Goal: Task Accomplishment & Management: Complete application form

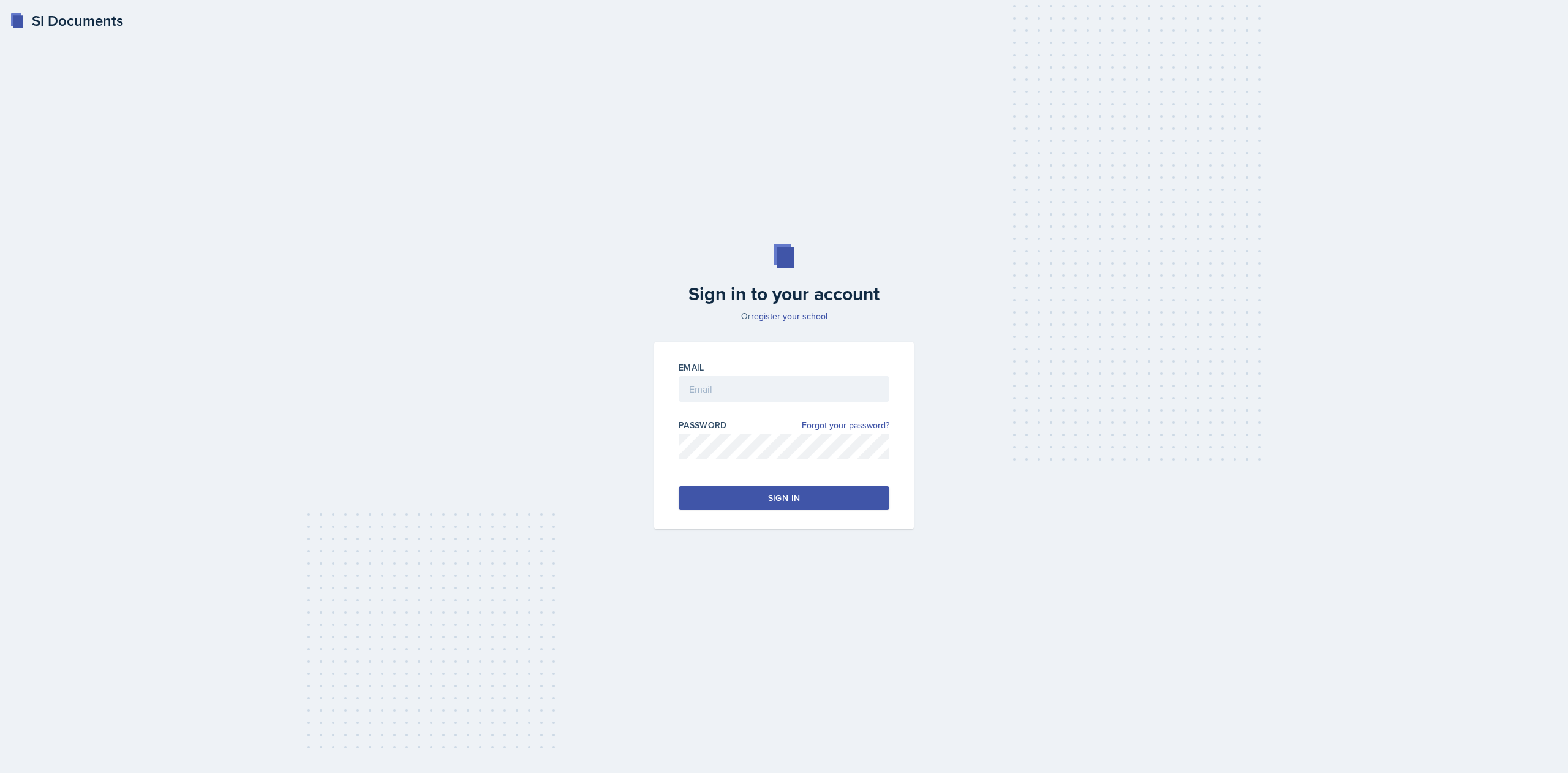
click at [821, 365] on div "Email" at bounding box center [784, 367] width 211 height 13
click at [775, 398] on input "email" at bounding box center [784, 388] width 211 height 26
click at [773, 385] on input "email" at bounding box center [784, 388] width 211 height 26
type input "[EMAIL_ADDRESS][DOMAIN_NAME]"
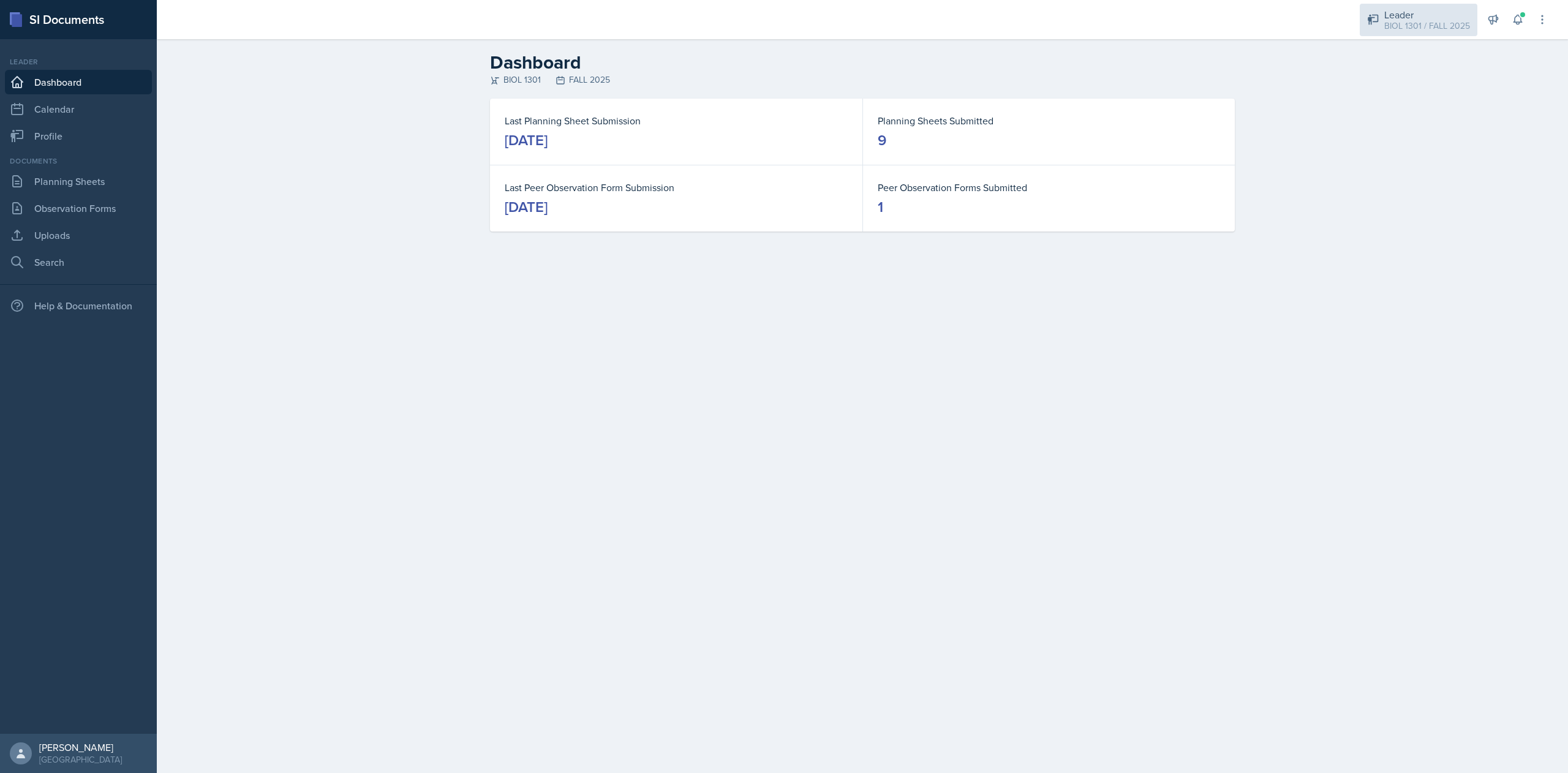
click at [1412, 18] on div "Leader" at bounding box center [1428, 14] width 86 height 14
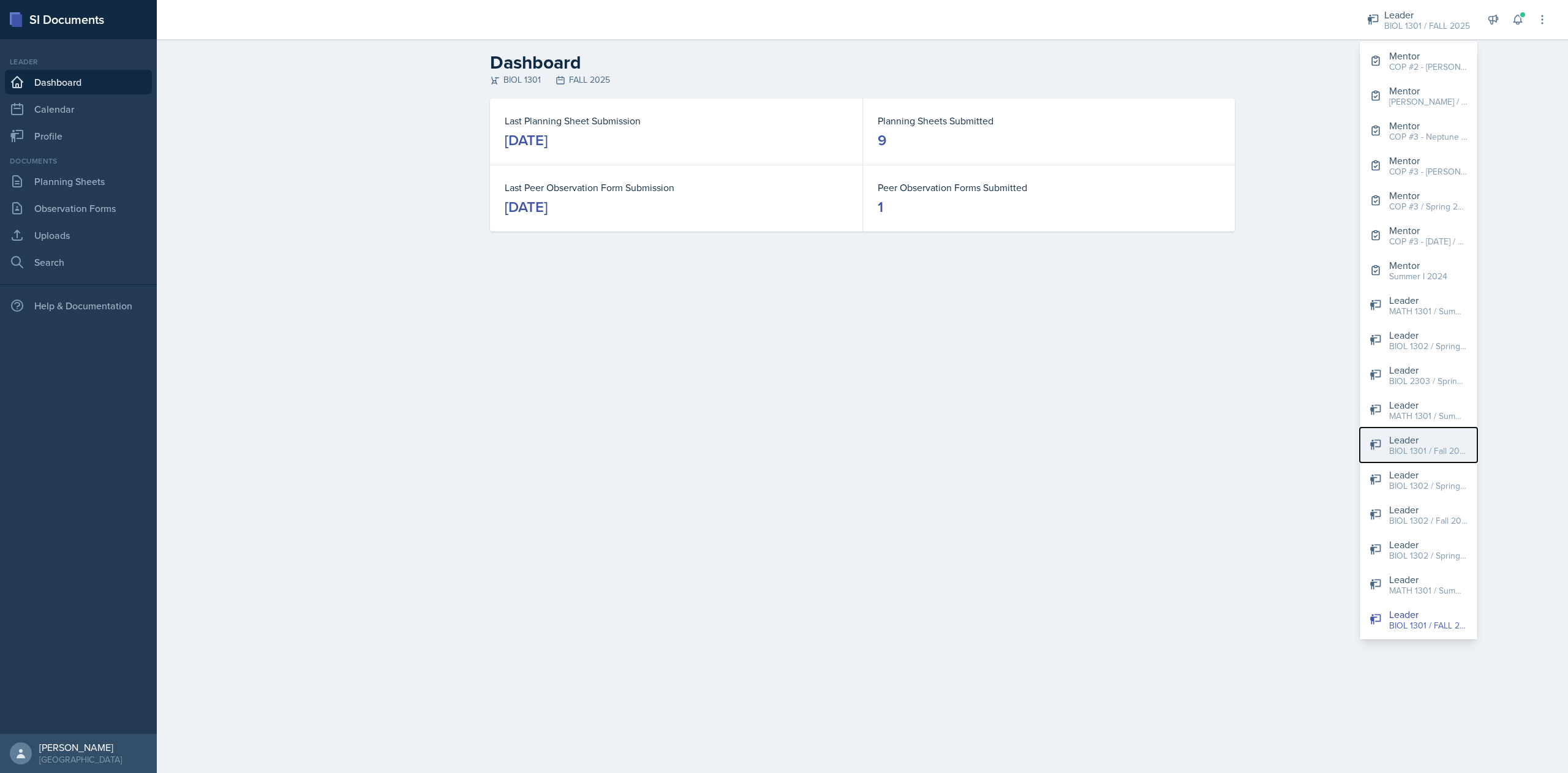
click at [1418, 455] on div "BIOL 1301 / Fall 2023" at bounding box center [1428, 450] width 78 height 13
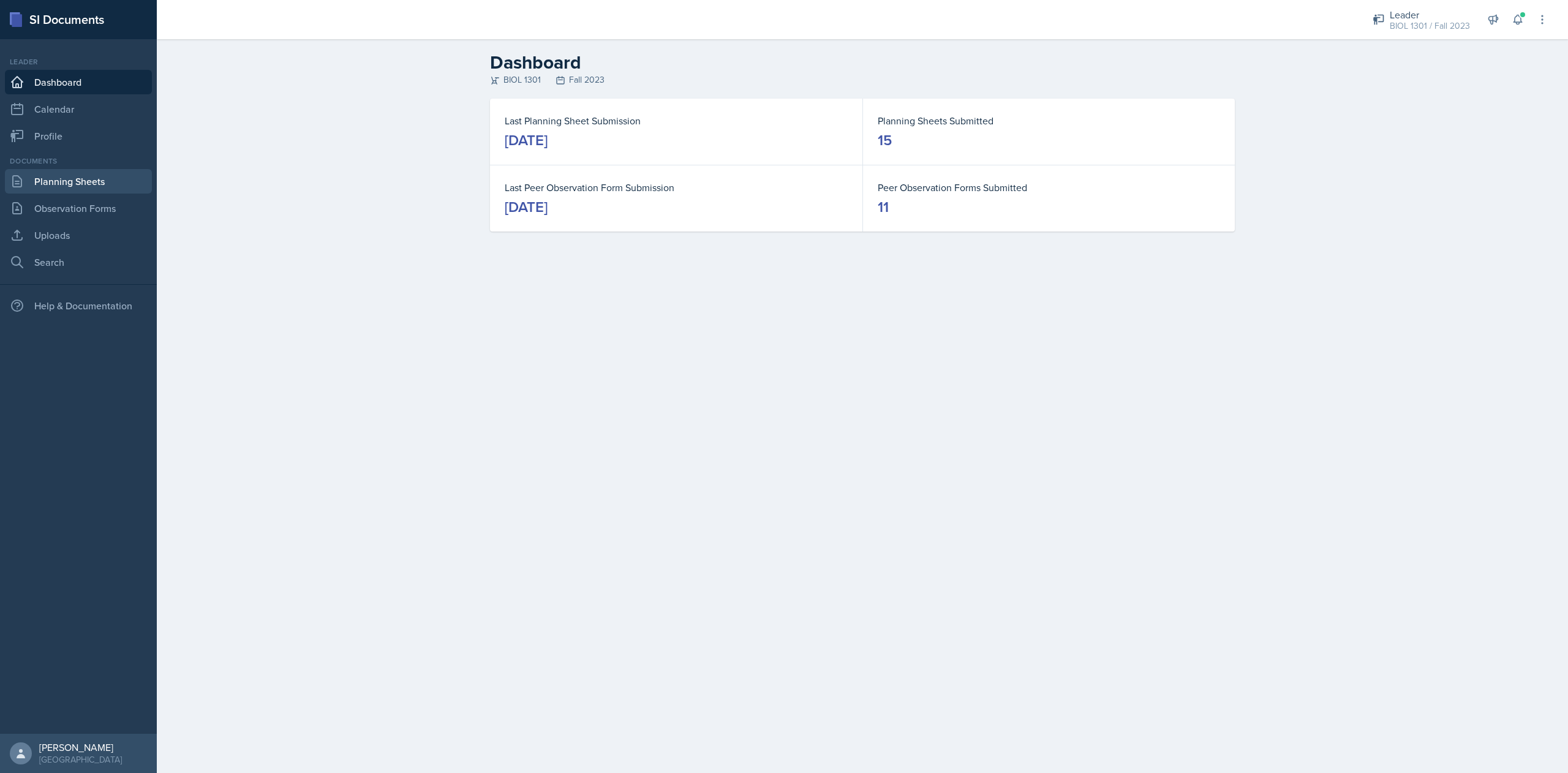
click at [101, 182] on link "Planning Sheets" at bounding box center [78, 181] width 147 height 24
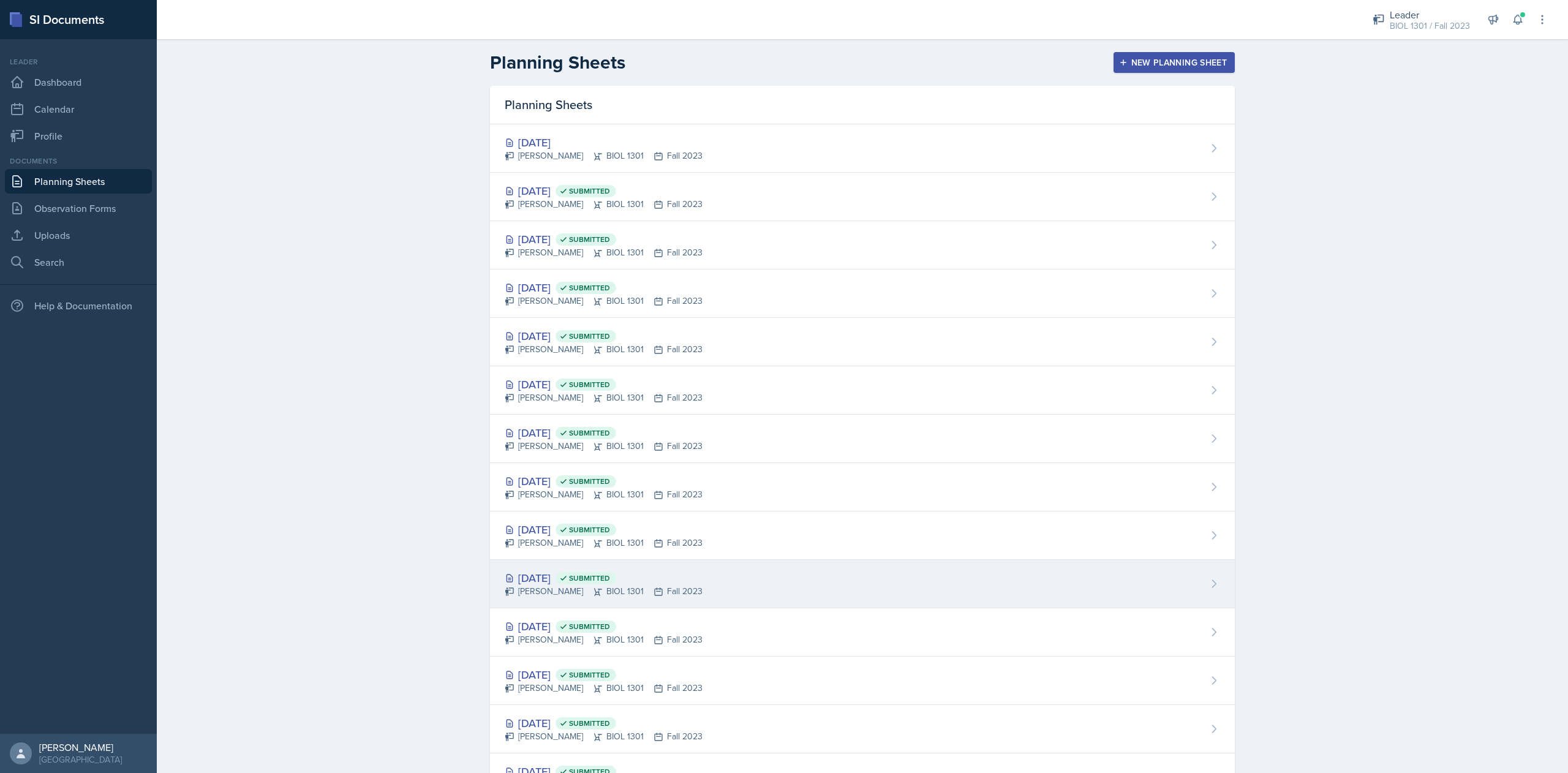
click at [539, 583] on div "[DATE] Submitted" at bounding box center [603, 578] width 198 height 17
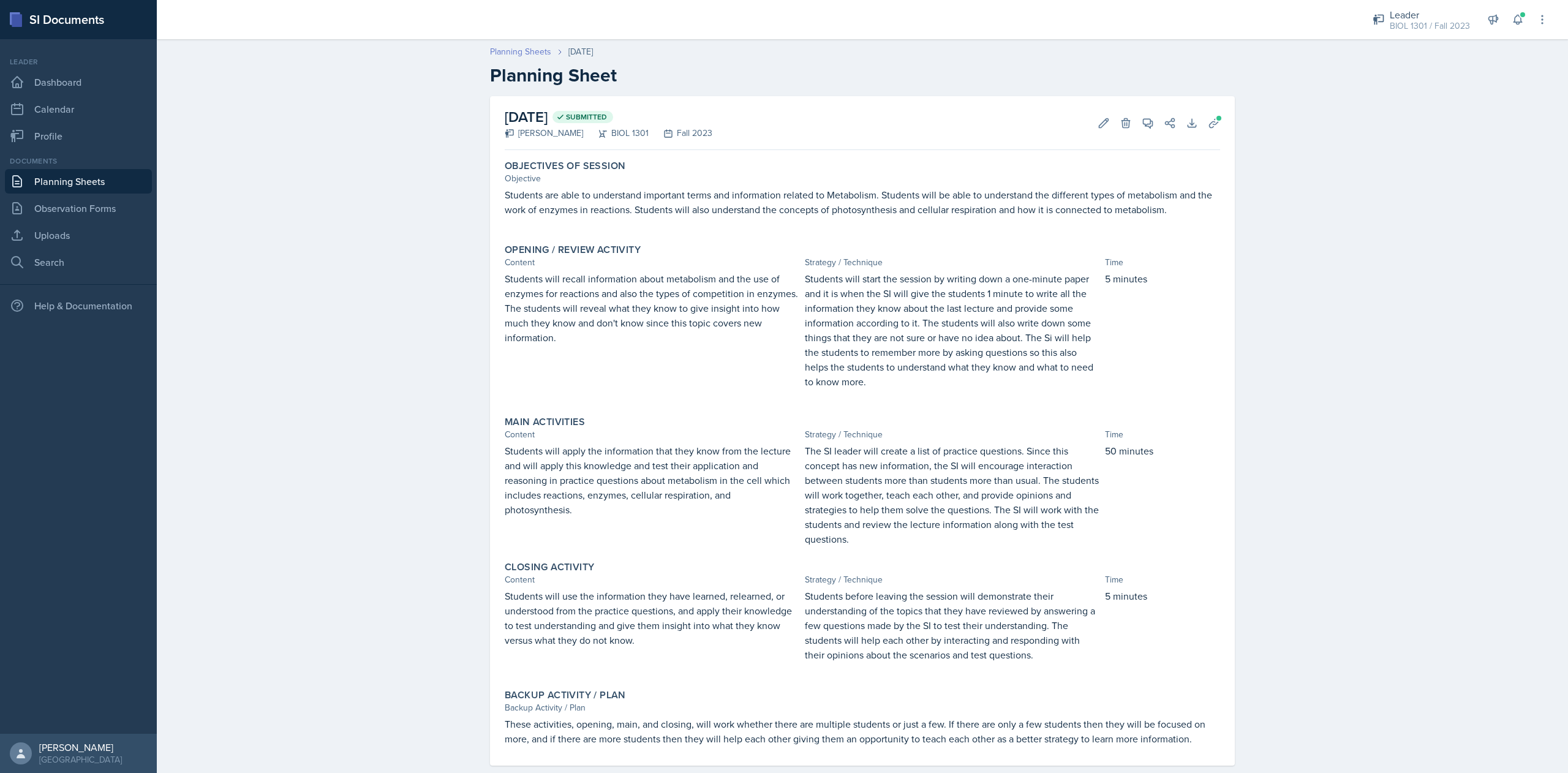
click at [520, 50] on link "Planning Sheets" at bounding box center [520, 51] width 61 height 13
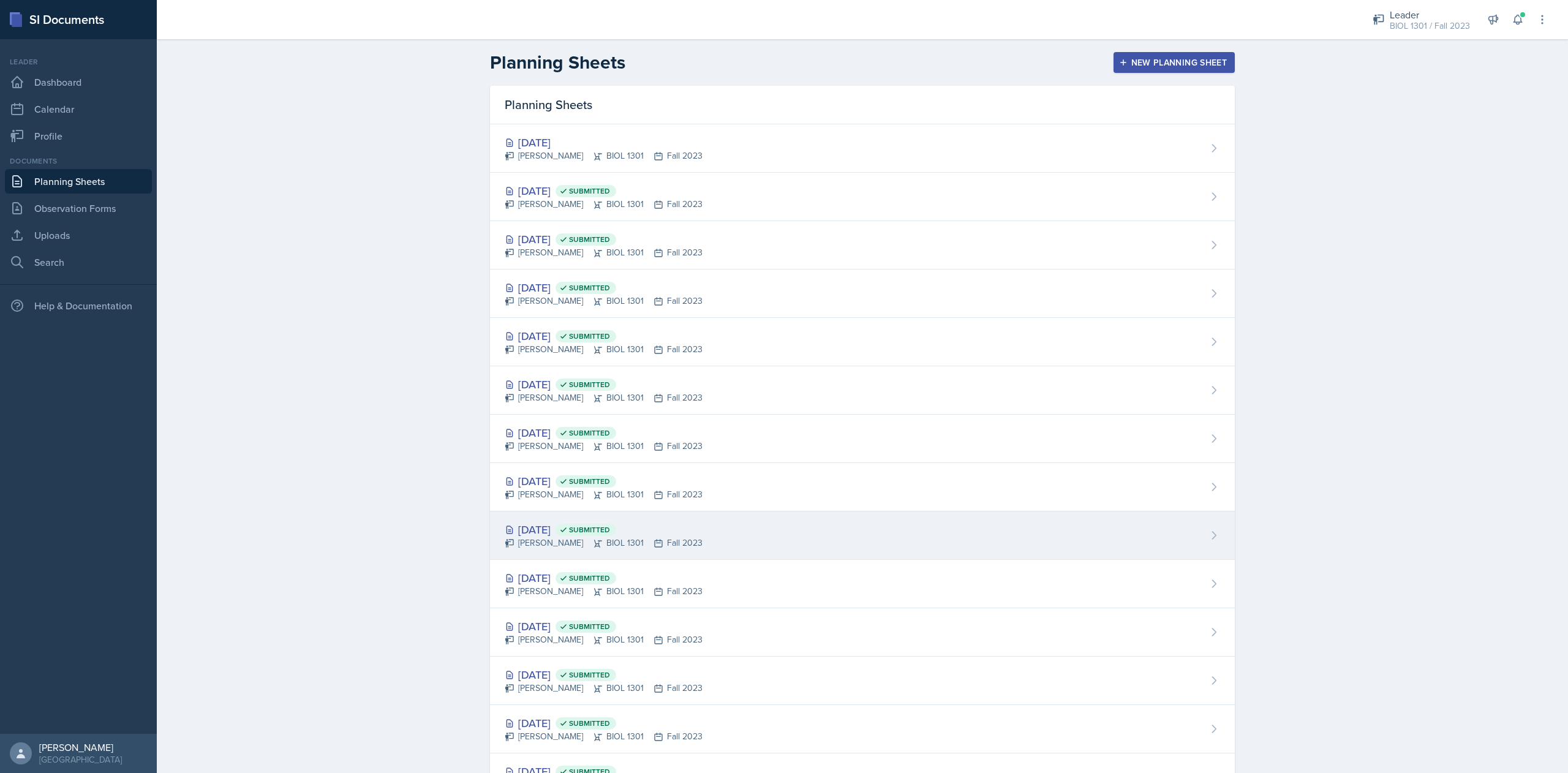
click at [542, 534] on div "[DATE] Submitted" at bounding box center [603, 529] width 198 height 17
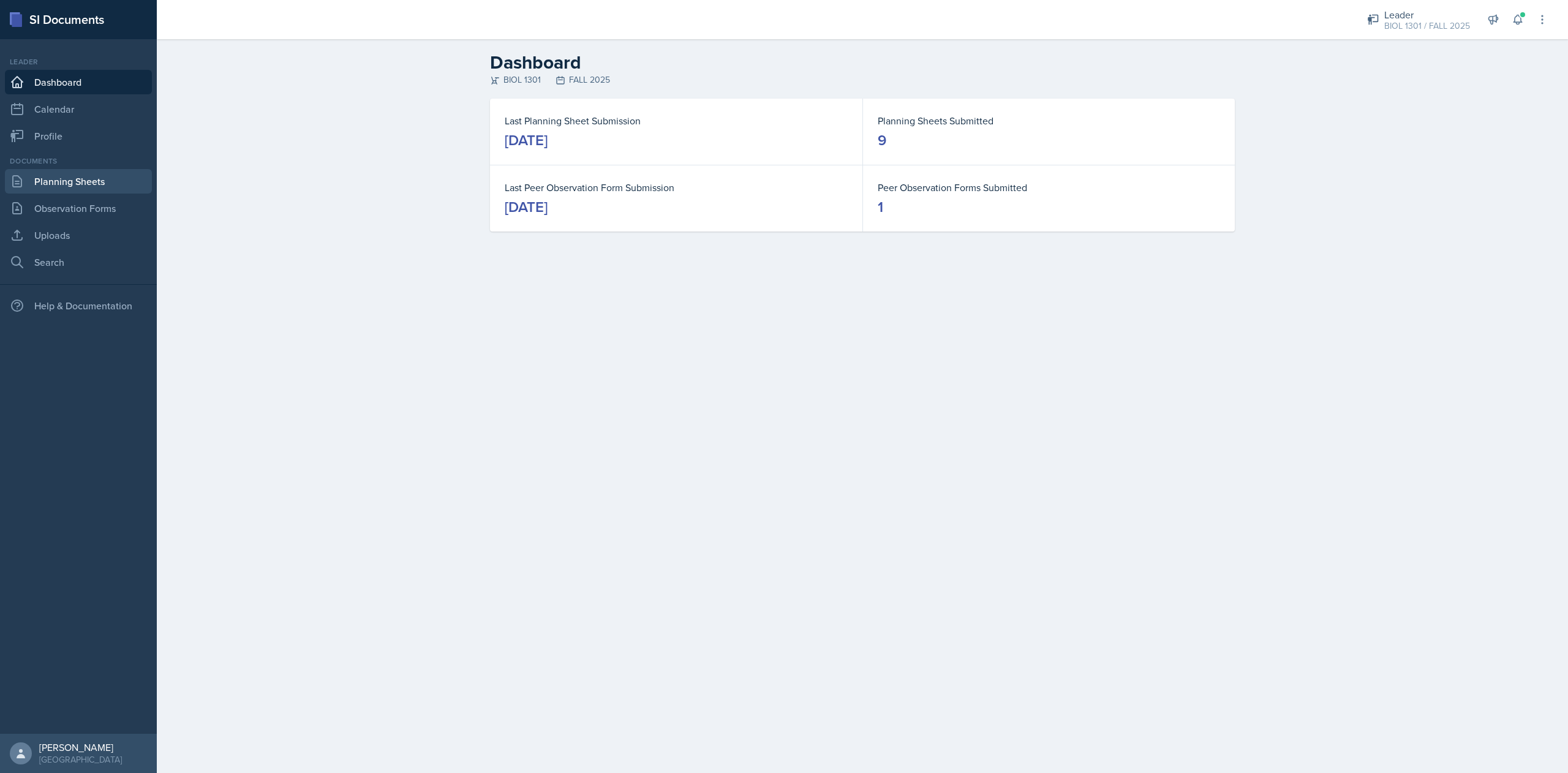
click at [75, 181] on link "Planning Sheets" at bounding box center [78, 181] width 147 height 24
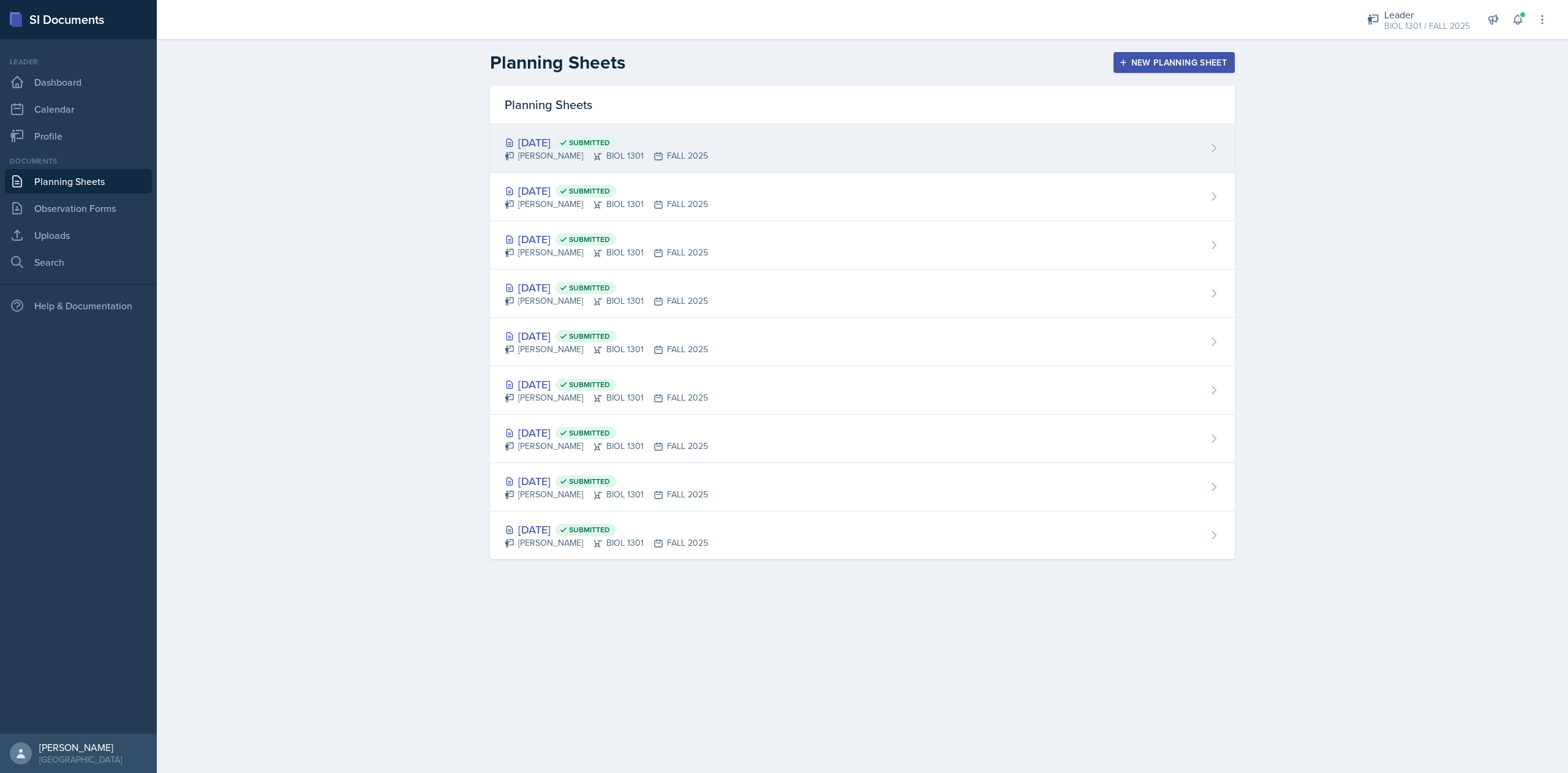
click at [577, 139] on div "Oct 6th, 2025 Submitted" at bounding box center [606, 143] width 203 height 17
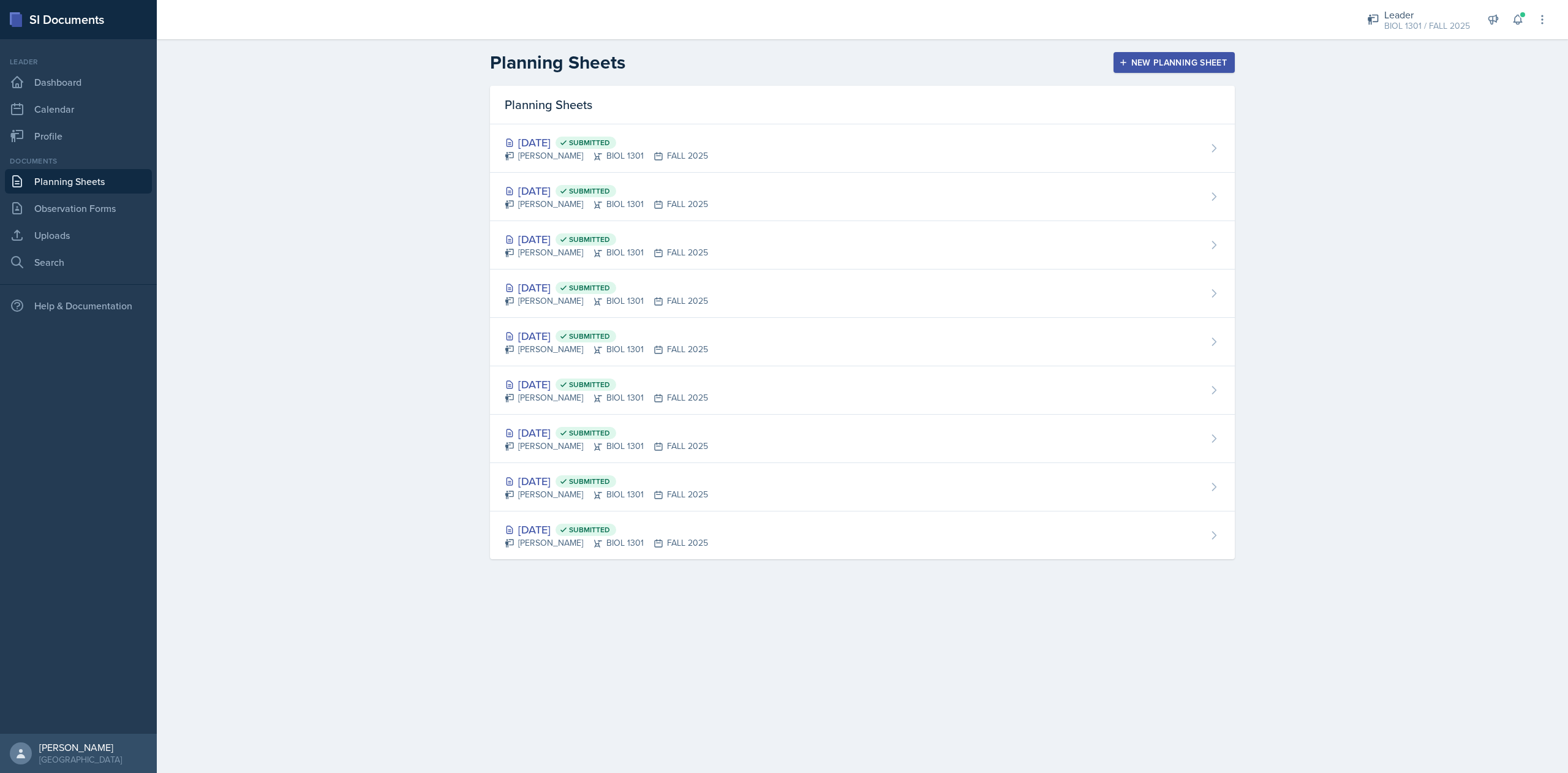
click at [1130, 64] on div "New Planning Sheet" at bounding box center [1174, 62] width 105 height 10
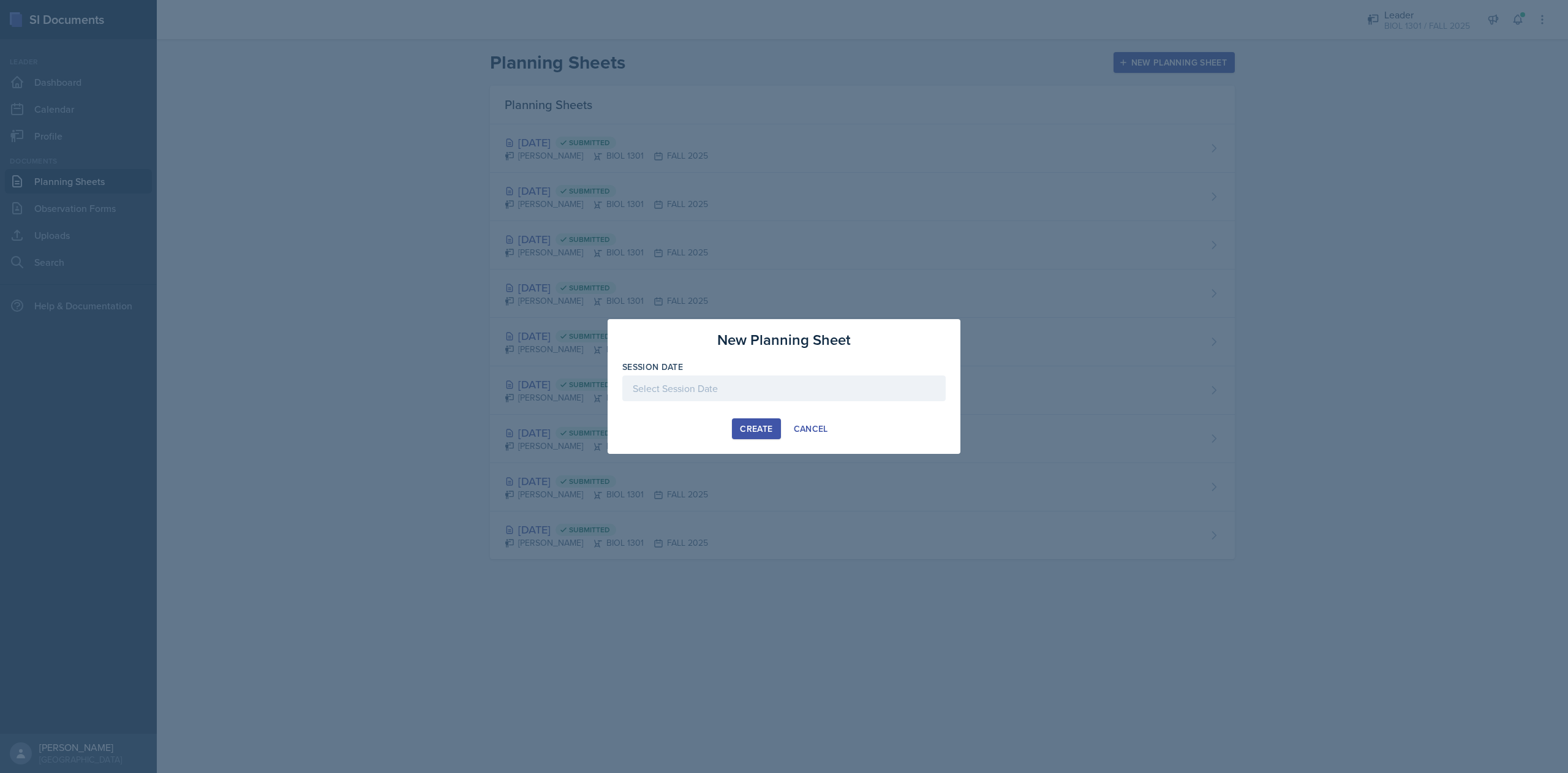
click at [758, 388] on div at bounding box center [784, 388] width 324 height 26
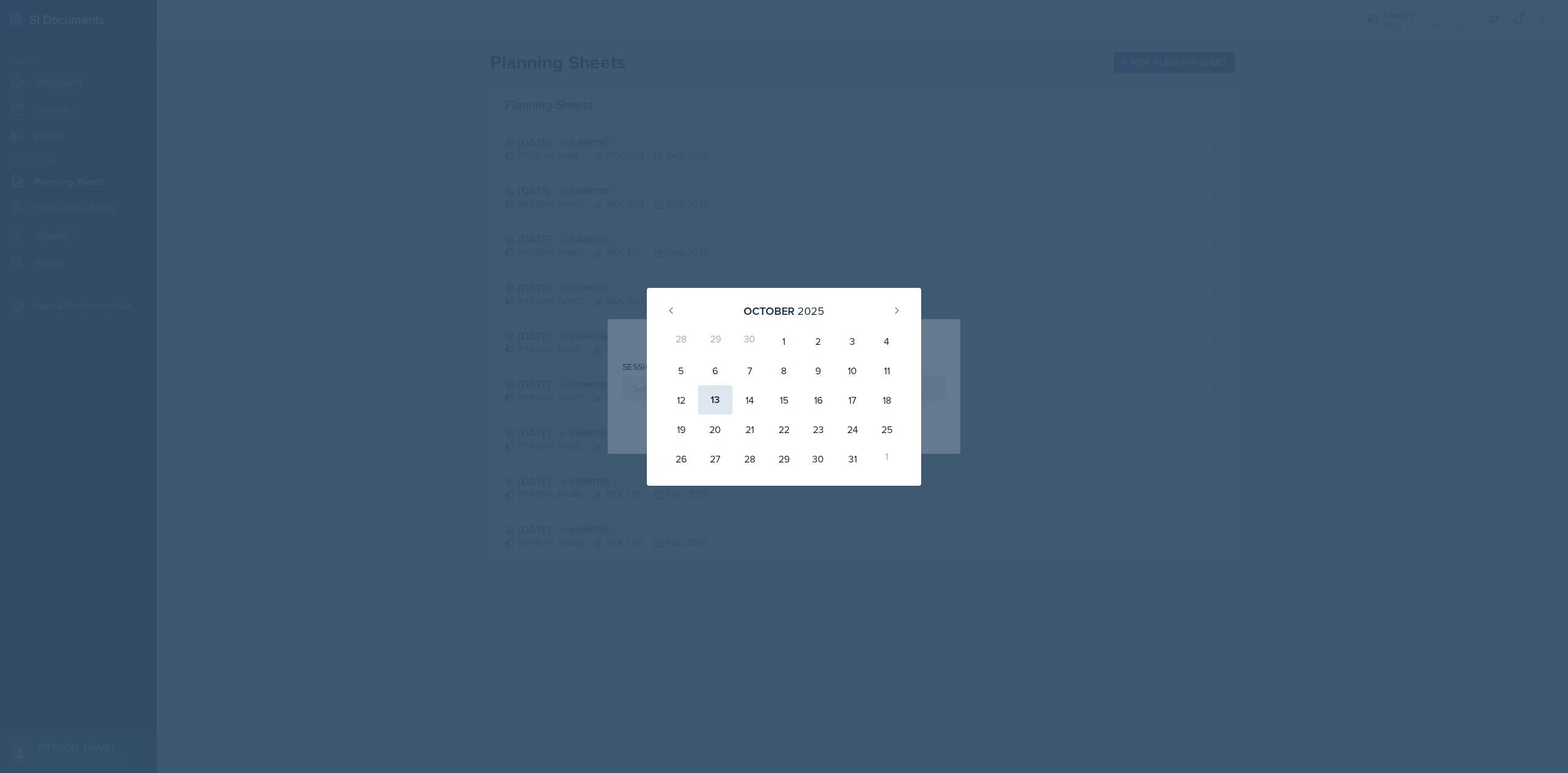
click at [714, 394] on div "13" at bounding box center [715, 399] width 34 height 29
type input "October 13th, 2025"
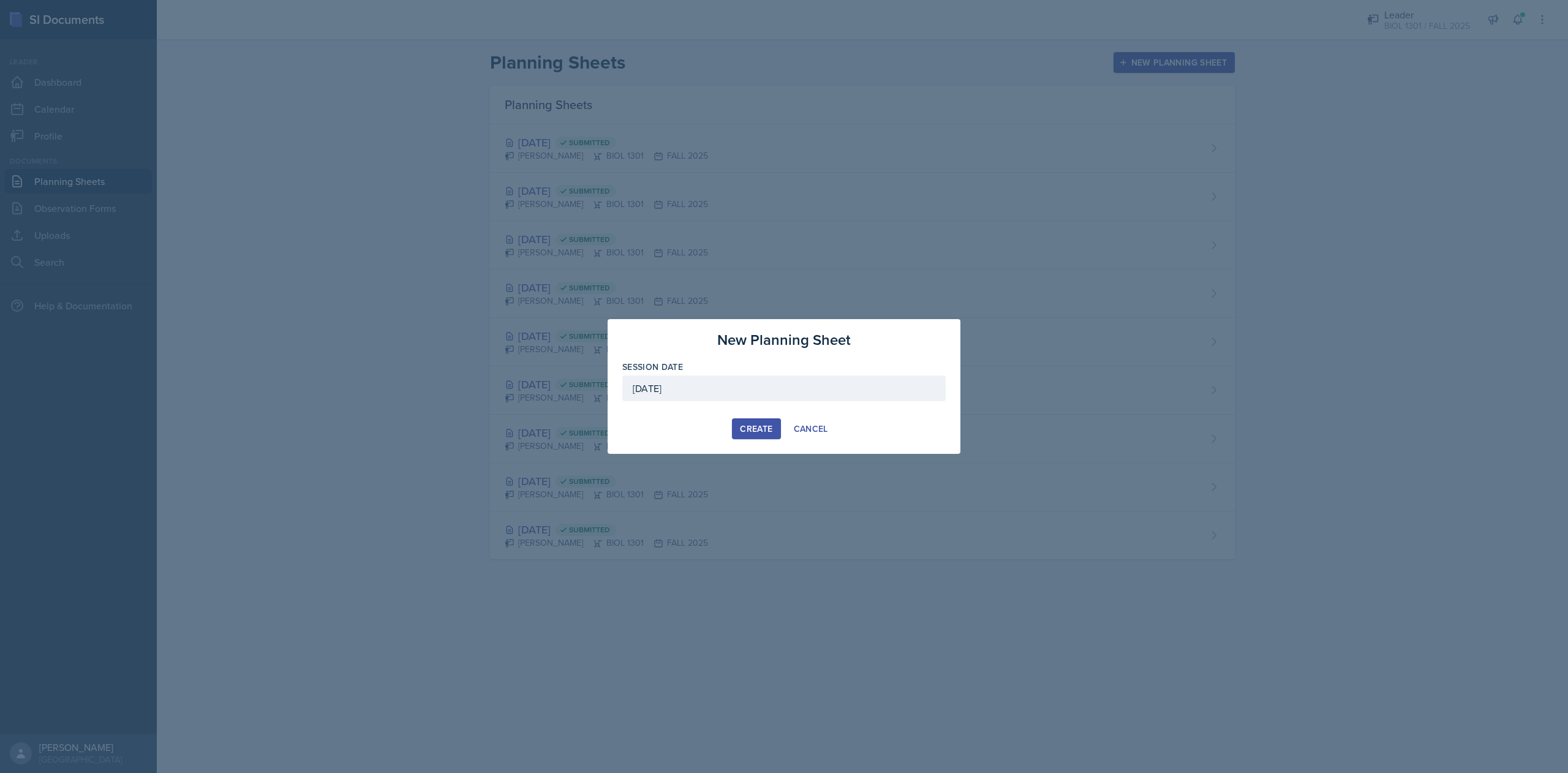
click at [736, 431] on button "Create" at bounding box center [757, 429] width 49 height 21
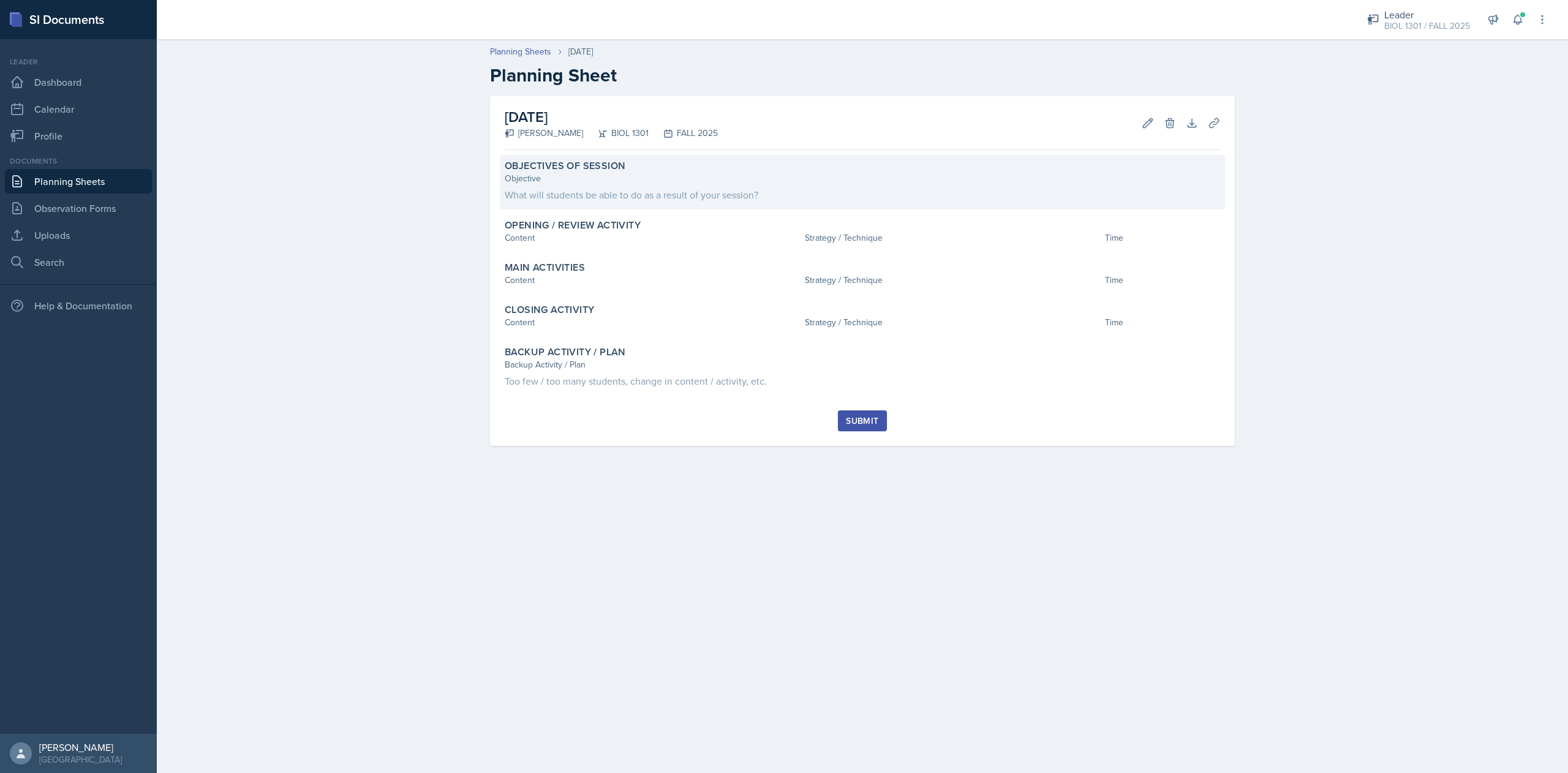
click at [814, 171] on div "Objectives of Session" at bounding box center [862, 166] width 715 height 13
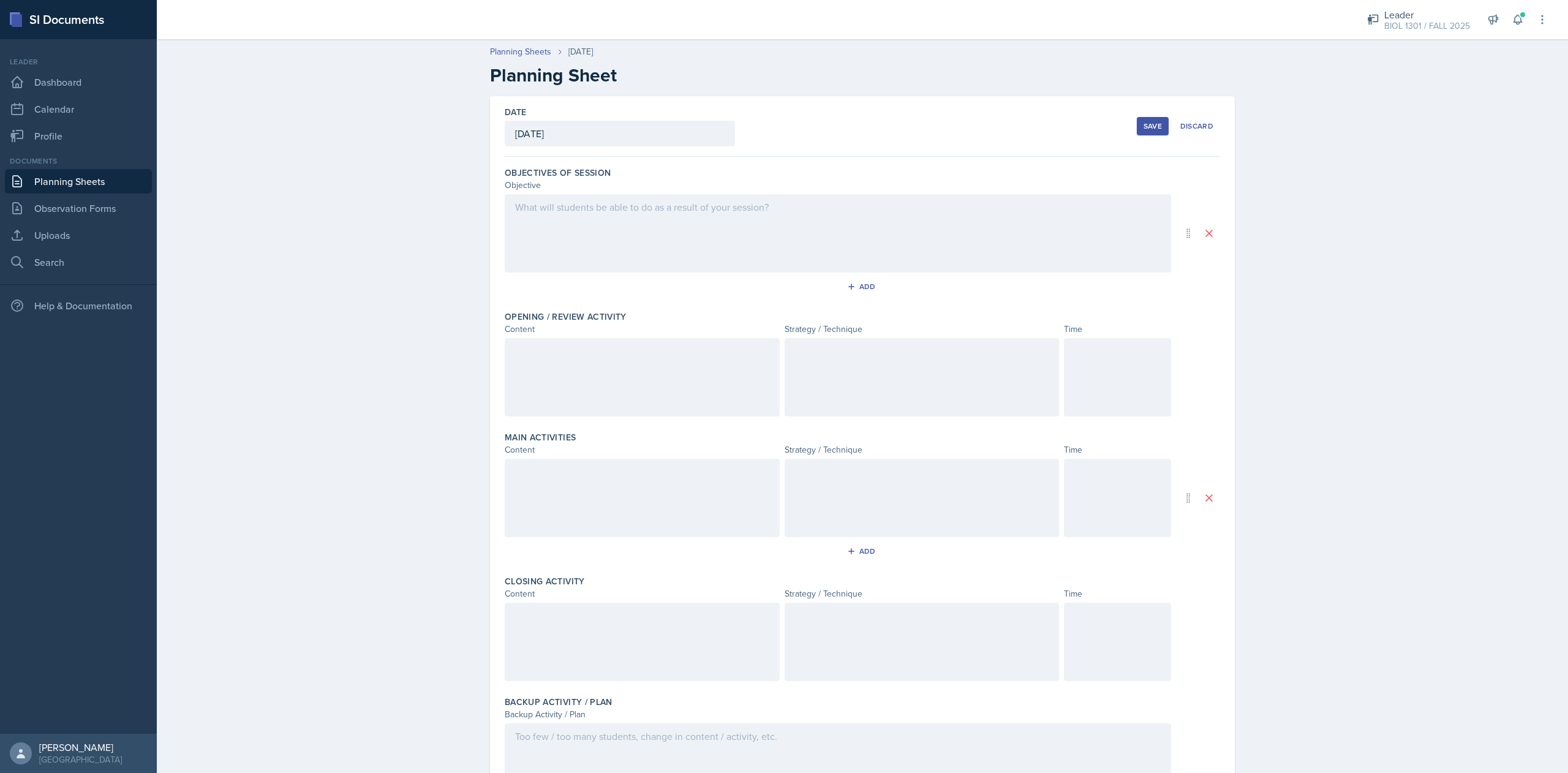
click at [713, 218] on div at bounding box center [837, 233] width 667 height 78
